Goal: Go to known website: Go to known website

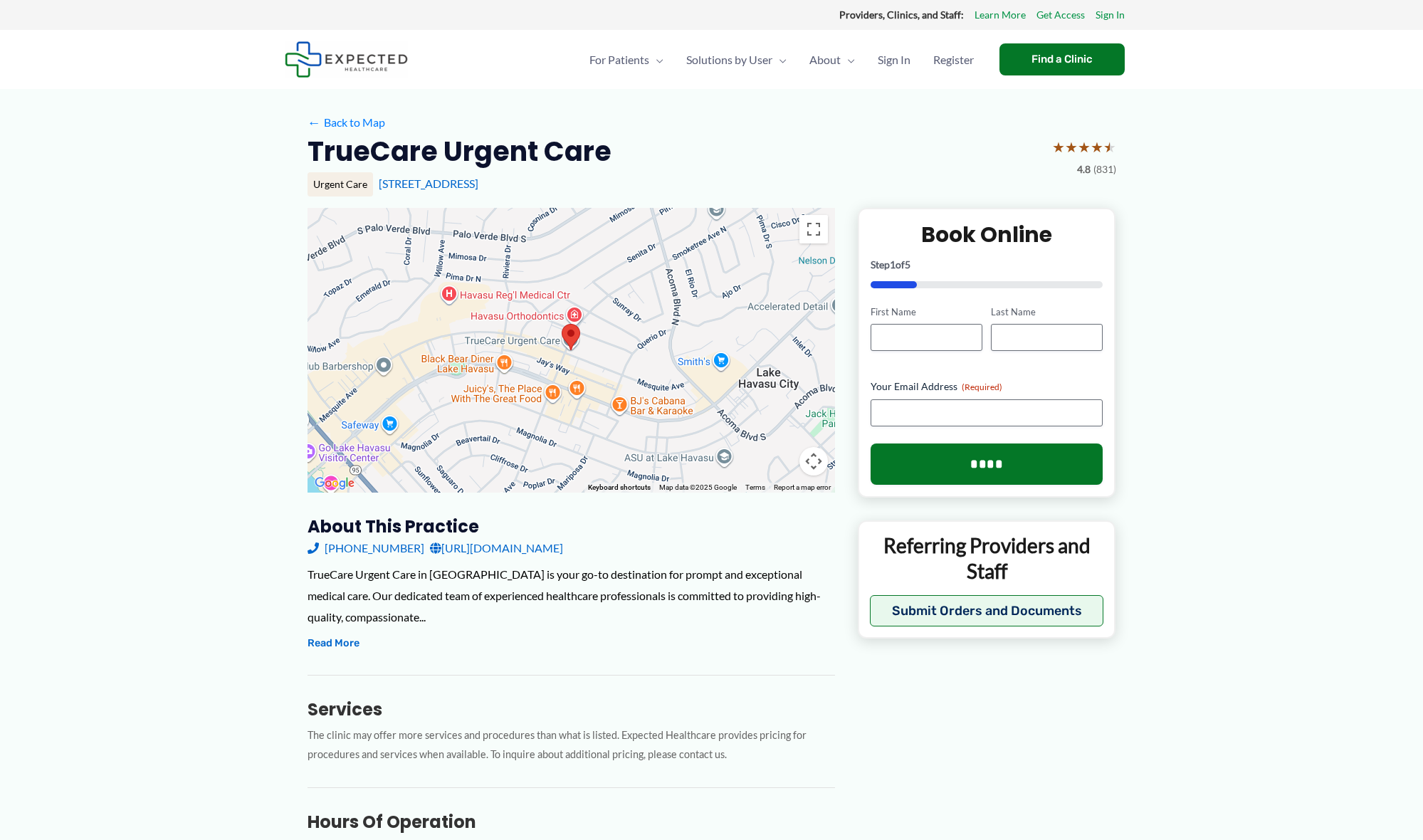
click at [509, 546] on link "[URL][DOMAIN_NAME]" at bounding box center [497, 548] width 133 height 22
